Goal: Information Seeking & Learning: Learn about a topic

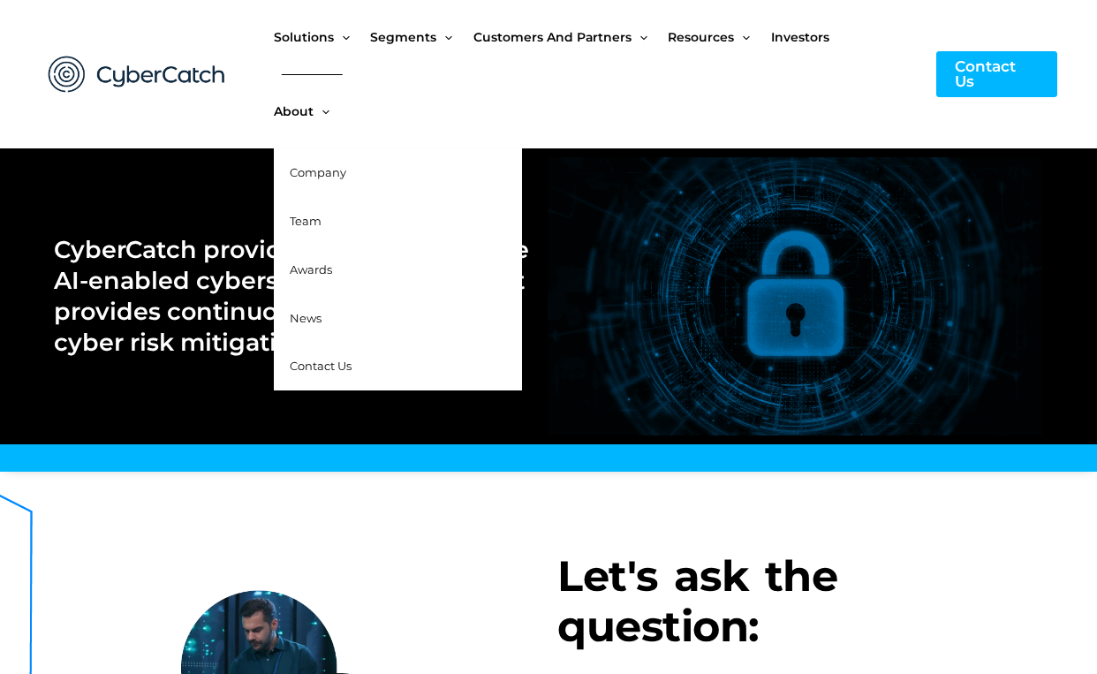
click at [309, 225] on span "Team" at bounding box center [306, 221] width 32 height 14
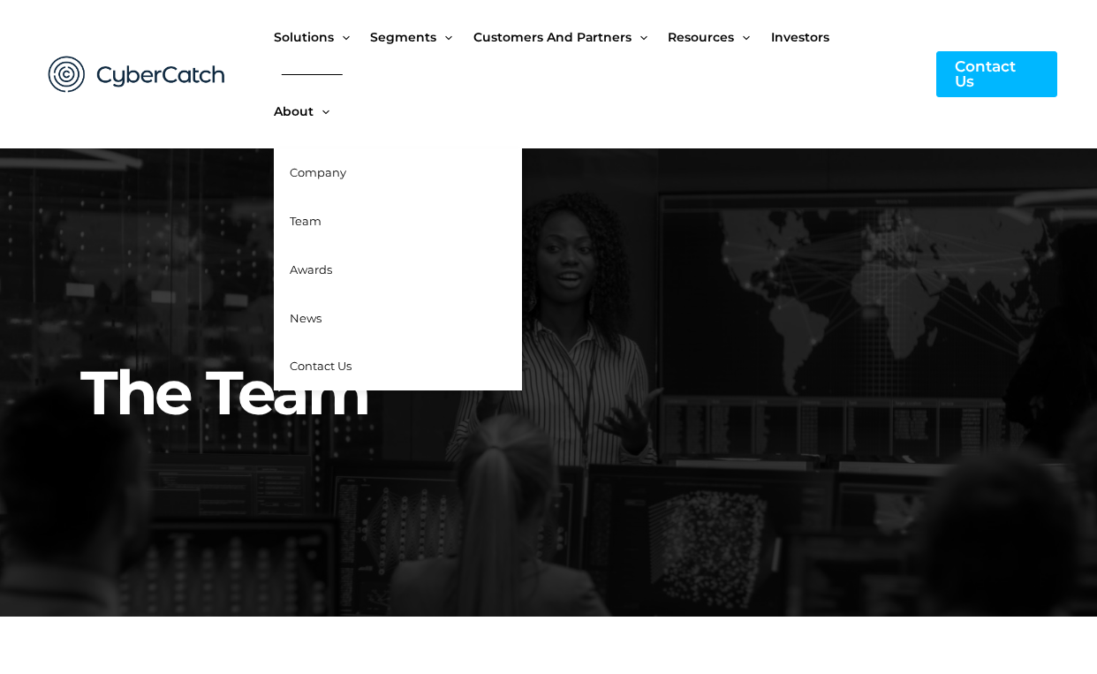
click at [317, 171] on span "Company" at bounding box center [318, 172] width 57 height 14
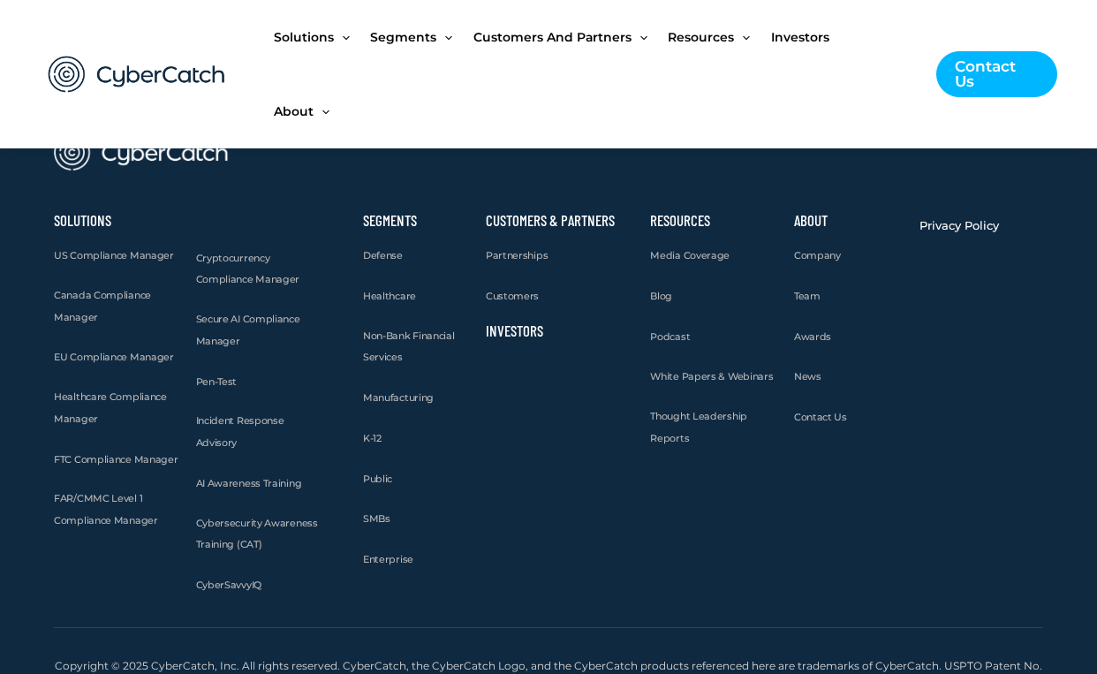
scroll to position [2027, 0]
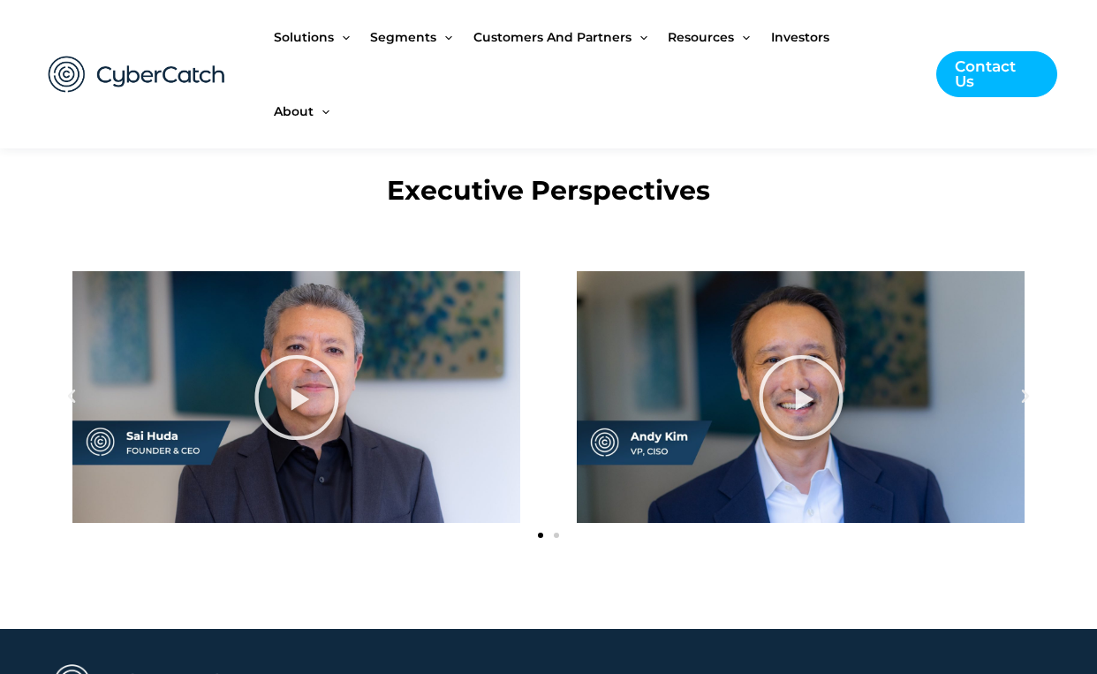
click at [1027, 396] on icon "Next slide" at bounding box center [1026, 397] width 18 height 18
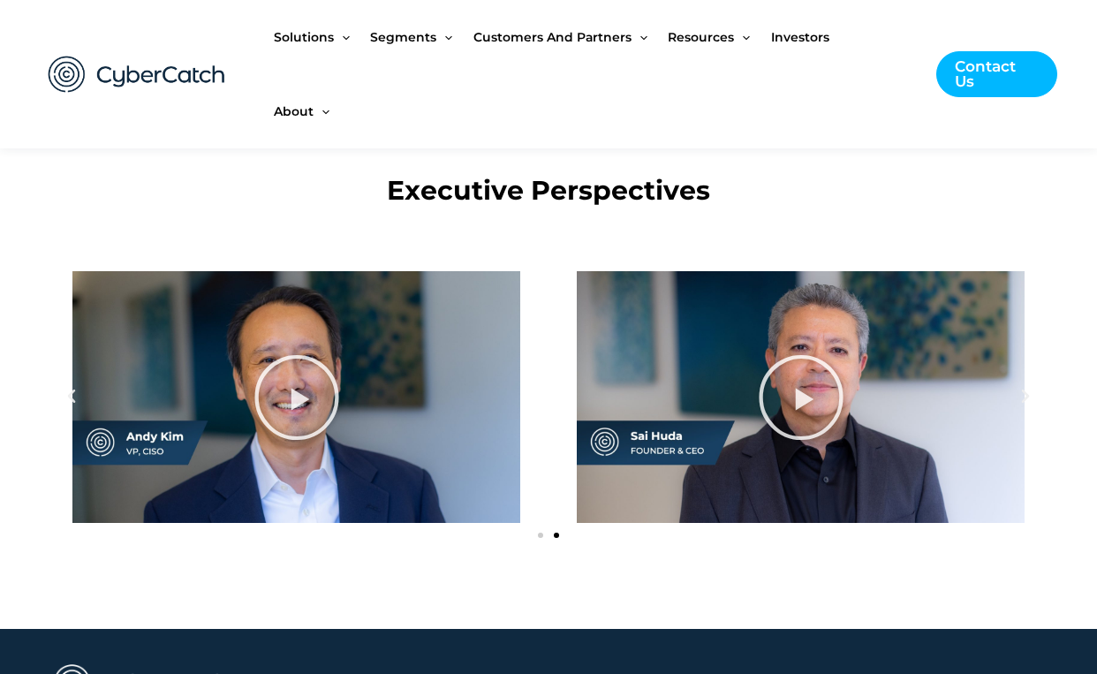
click at [1027, 396] on icon "Next slide" at bounding box center [1026, 397] width 18 height 18
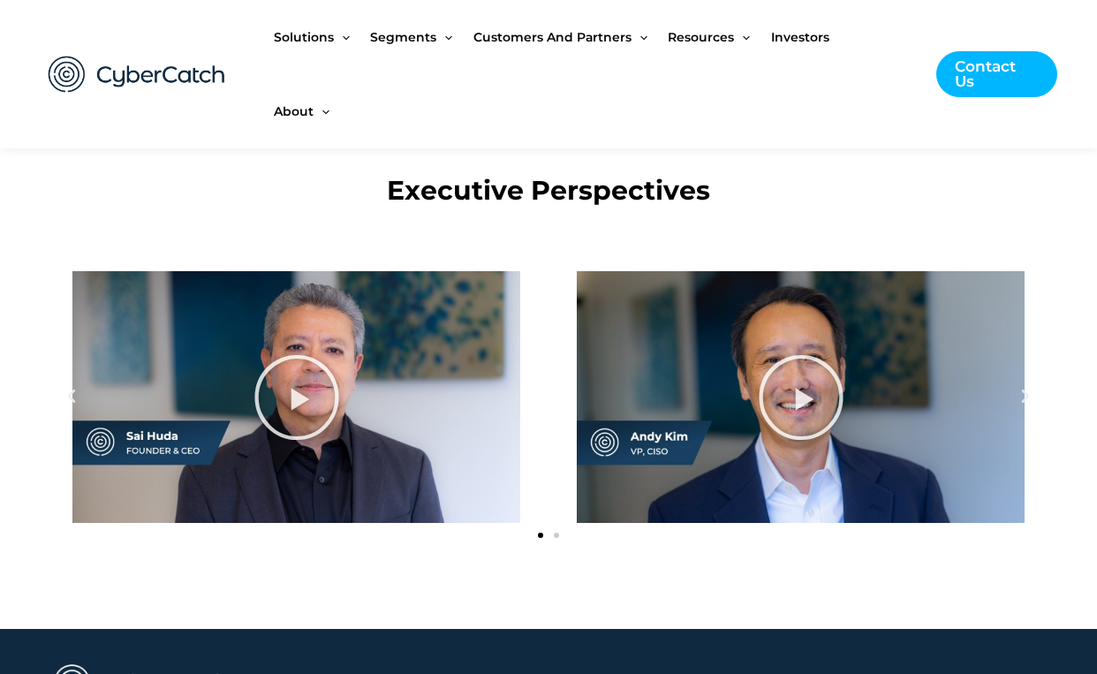
click at [1027, 396] on icon "Next slide" at bounding box center [1026, 397] width 18 height 18
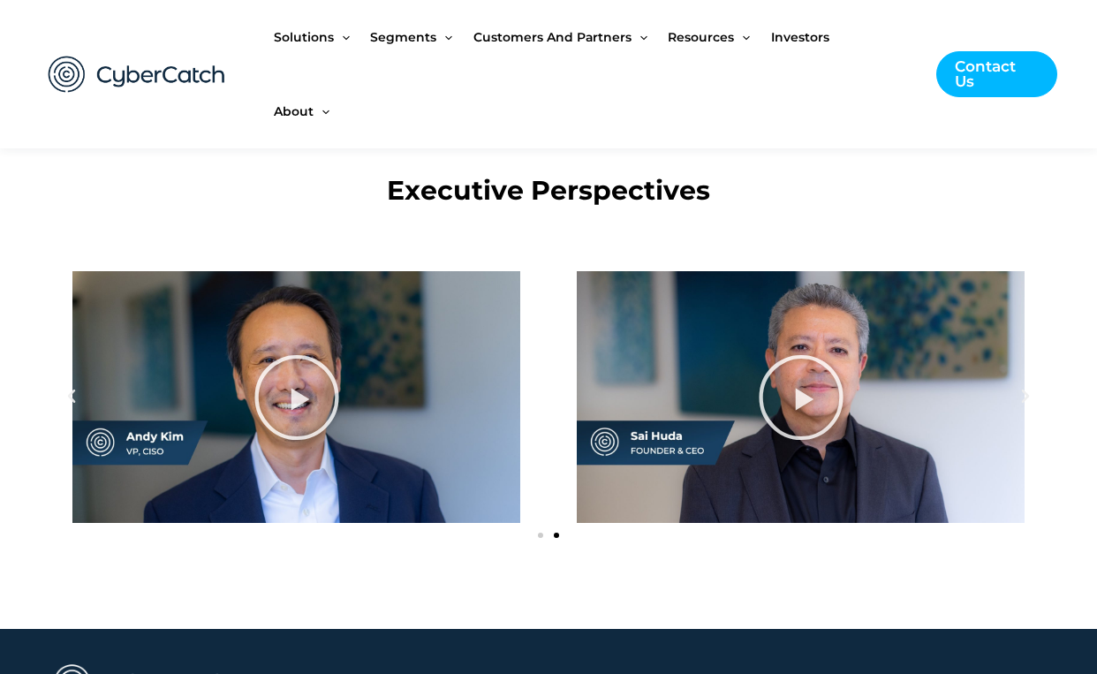
click at [1026, 396] on icon "Next slide" at bounding box center [1026, 397] width 18 height 18
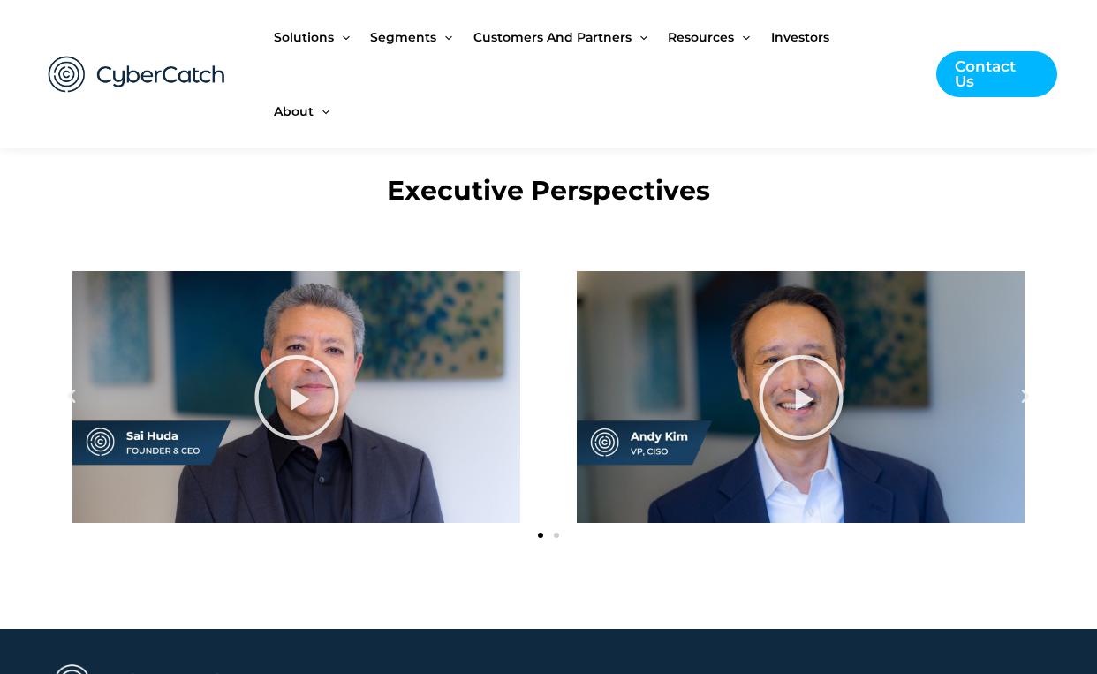
click at [1026, 396] on icon "Next slide" at bounding box center [1026, 397] width 18 height 18
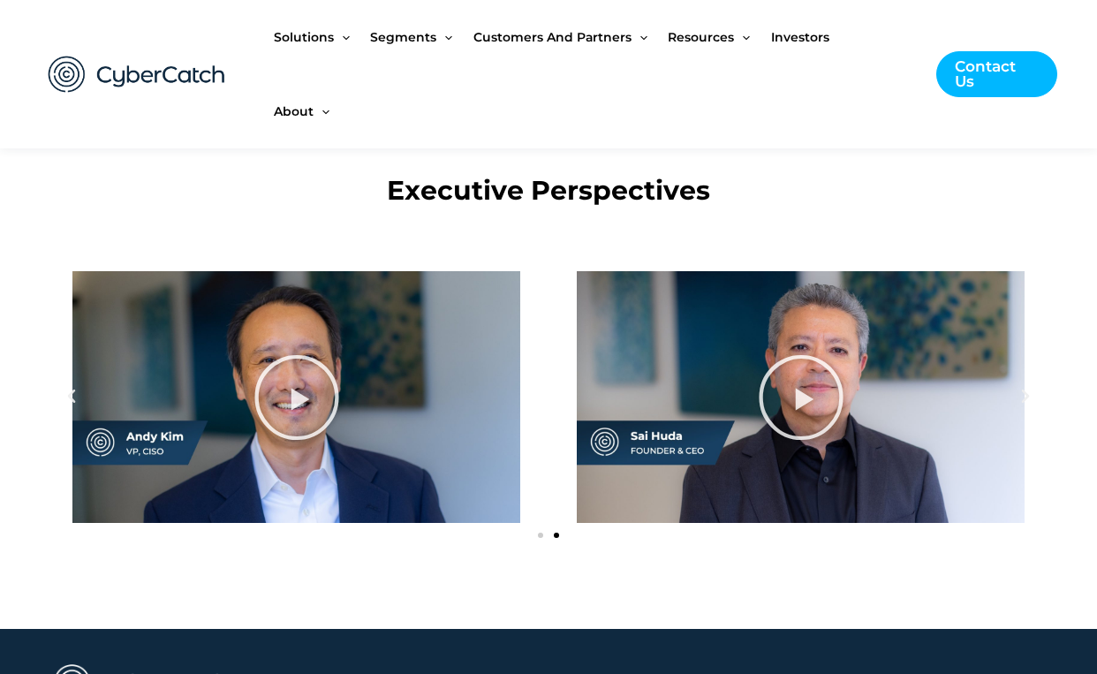
click at [1026, 396] on icon "Next slide" at bounding box center [1026, 397] width 18 height 18
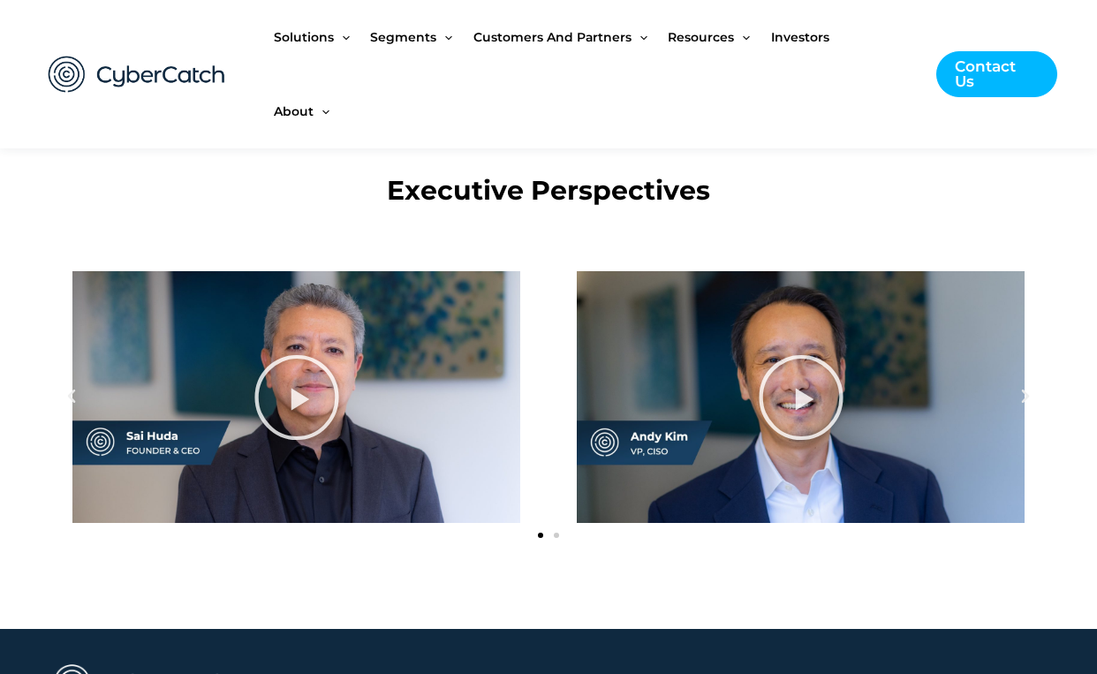
scroll to position [1762, 0]
